Goal: Transaction & Acquisition: Book appointment/travel/reservation

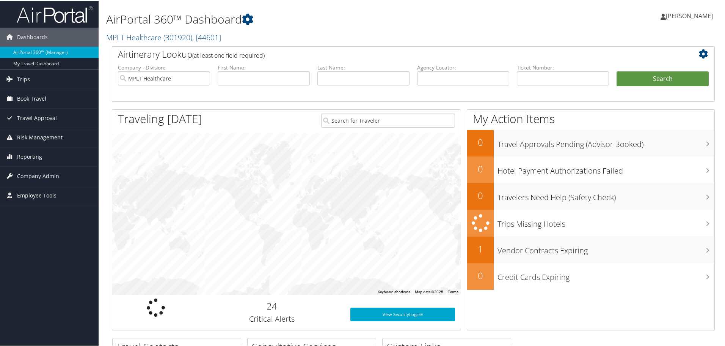
click at [32, 96] on span "Book Travel" at bounding box center [31, 97] width 29 height 19
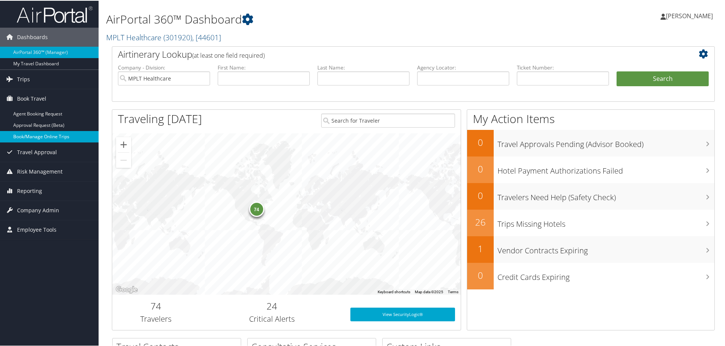
click at [25, 137] on link "Book/Manage Online Trips" at bounding box center [49, 135] width 99 height 11
click at [28, 137] on link "Book/Manage Online Trips" at bounding box center [49, 135] width 99 height 11
